Goal: Navigation & Orientation: Find specific page/section

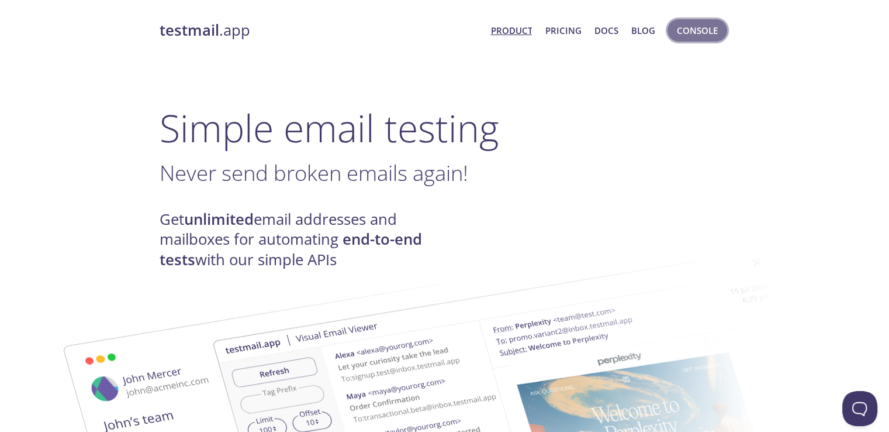
click at [606, 34] on span "Console" at bounding box center [697, 30] width 41 height 15
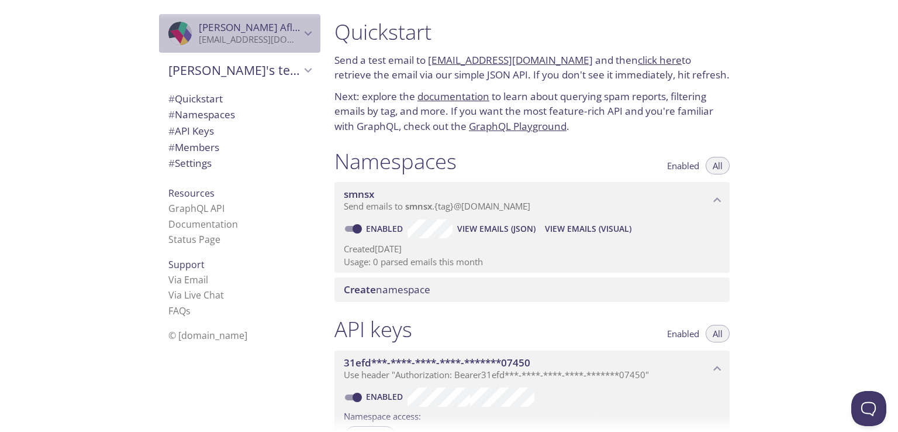
click at [305, 31] on icon "Mohammed Aflah" at bounding box center [308, 33] width 15 height 15
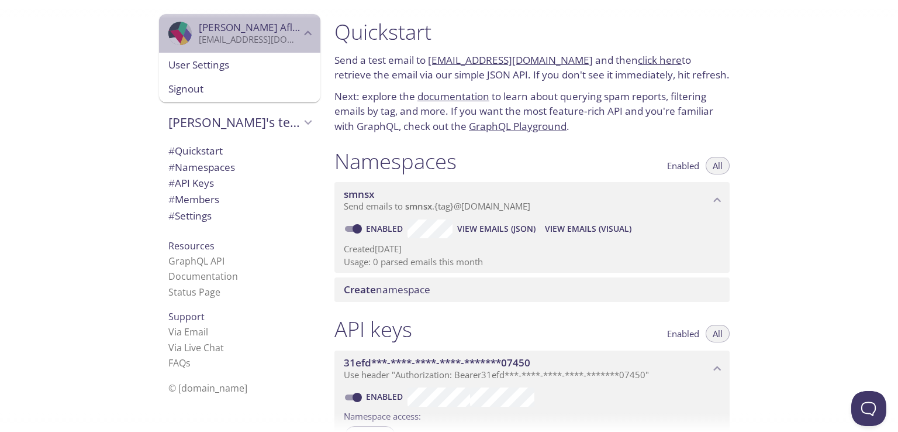
click at [305, 31] on icon "Mohammed Aflah" at bounding box center [308, 33] width 15 height 15
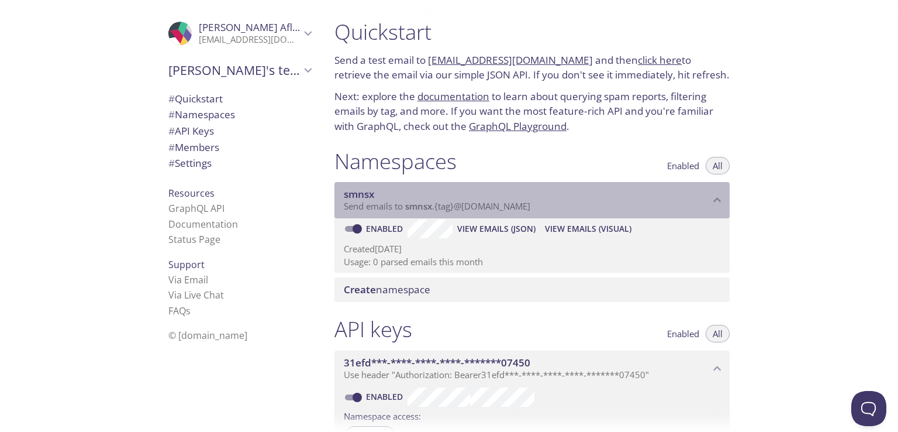
click at [500, 209] on span "Send emails to smnsx . {tag} @[DOMAIN_NAME]" at bounding box center [437, 206] width 187 height 12
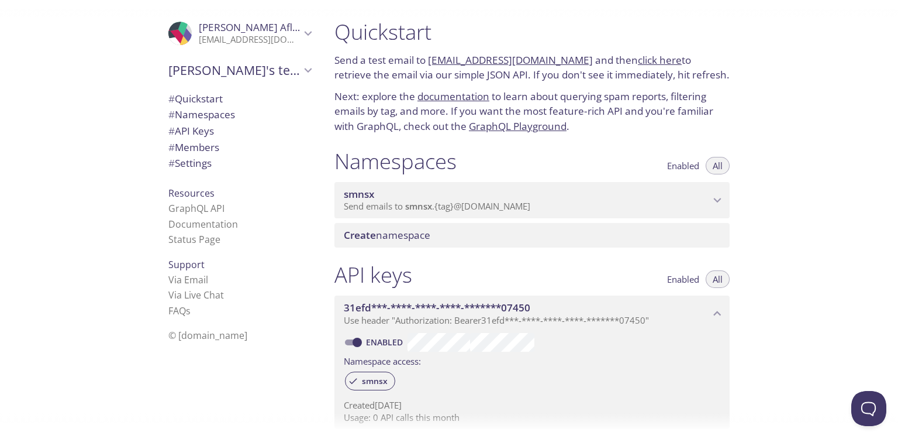
click at [500, 209] on span "Send emails to smnsx . {tag} @[DOMAIN_NAME]" at bounding box center [437, 206] width 187 height 12
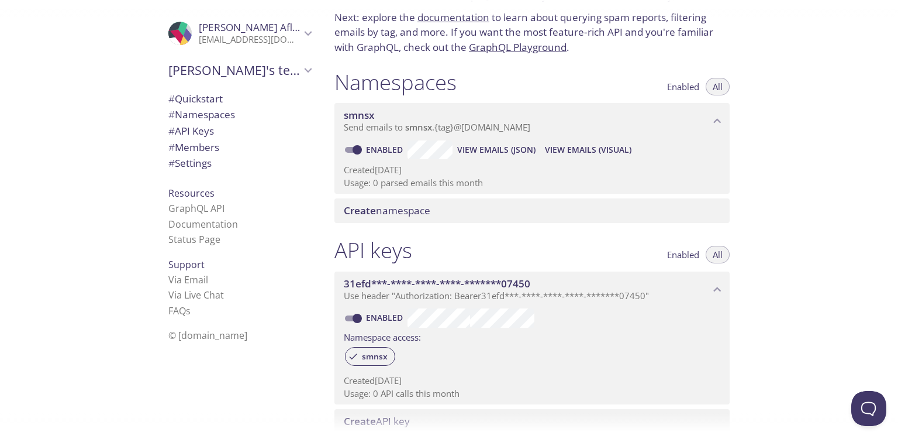
scroll to position [80, 0]
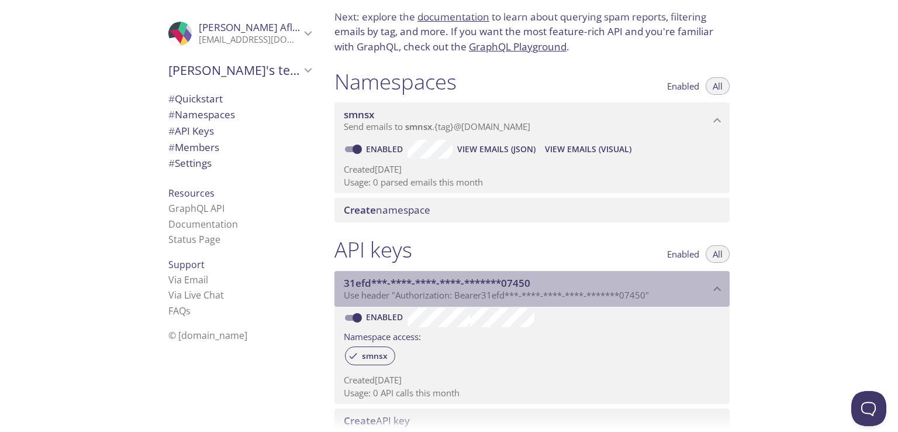
click at [545, 277] on span "31efd***-****-****-****-*******07450" at bounding box center [527, 283] width 366 height 13
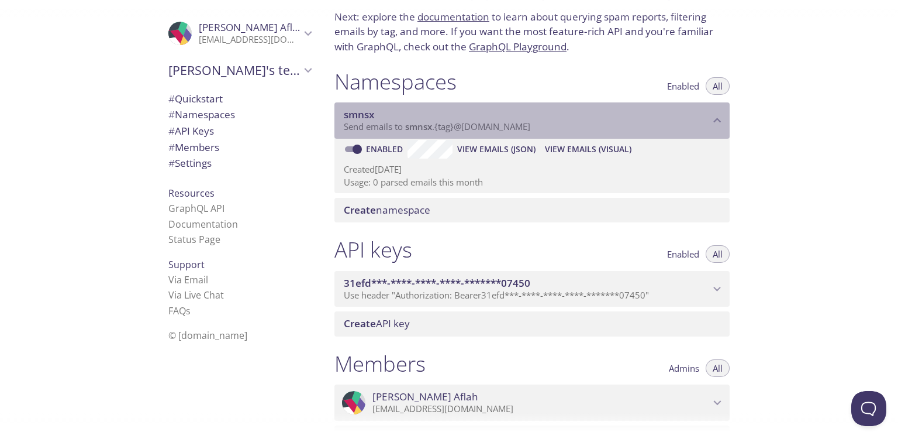
click at [574, 112] on span "smnsx" at bounding box center [527, 114] width 366 height 13
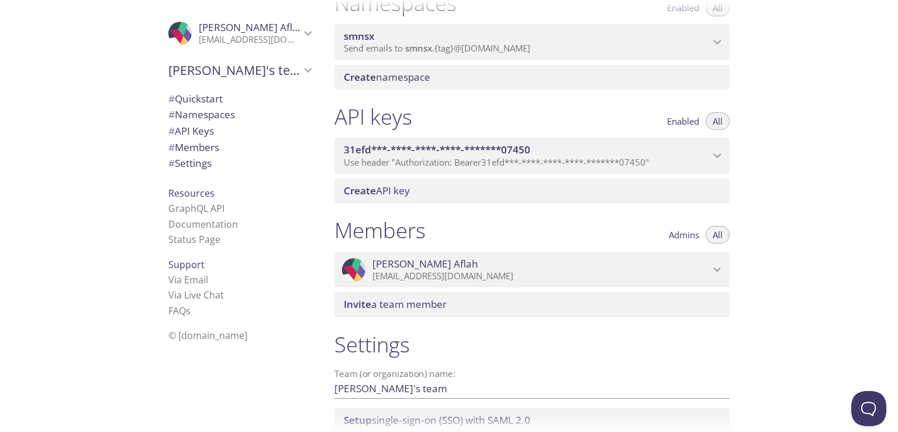
scroll to position [248, 0]
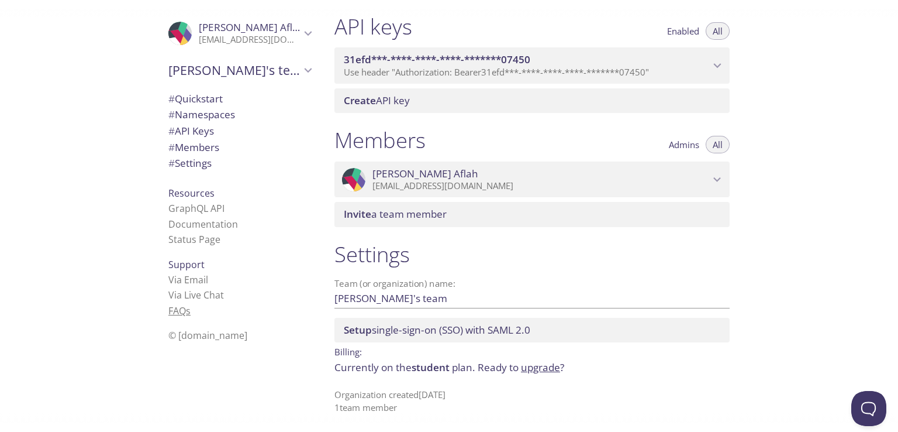
click at [186, 305] on span "s" at bounding box center [188, 310] width 5 height 13
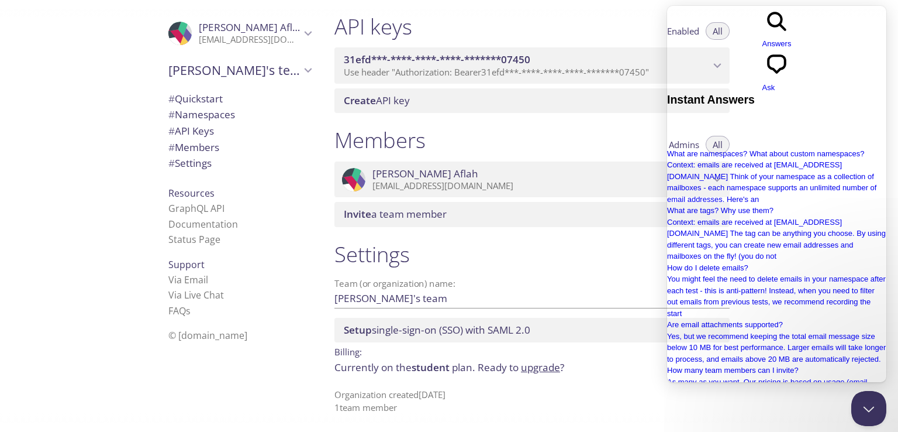
scroll to position [0, 0]
click at [606, 72] on span "chat-square" at bounding box center [777, 76] width 29 height 9
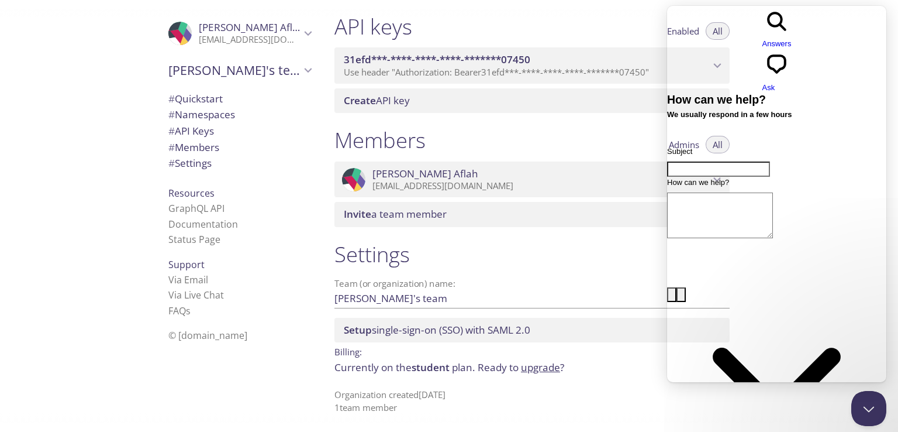
click at [606, 29] on div "search-medium Answers chat-square Ask" at bounding box center [776, 50] width 219 height 88
click at [177, 223] on link "Documentation" at bounding box center [203, 224] width 70 height 13
